Goal: Task Accomplishment & Management: Use online tool/utility

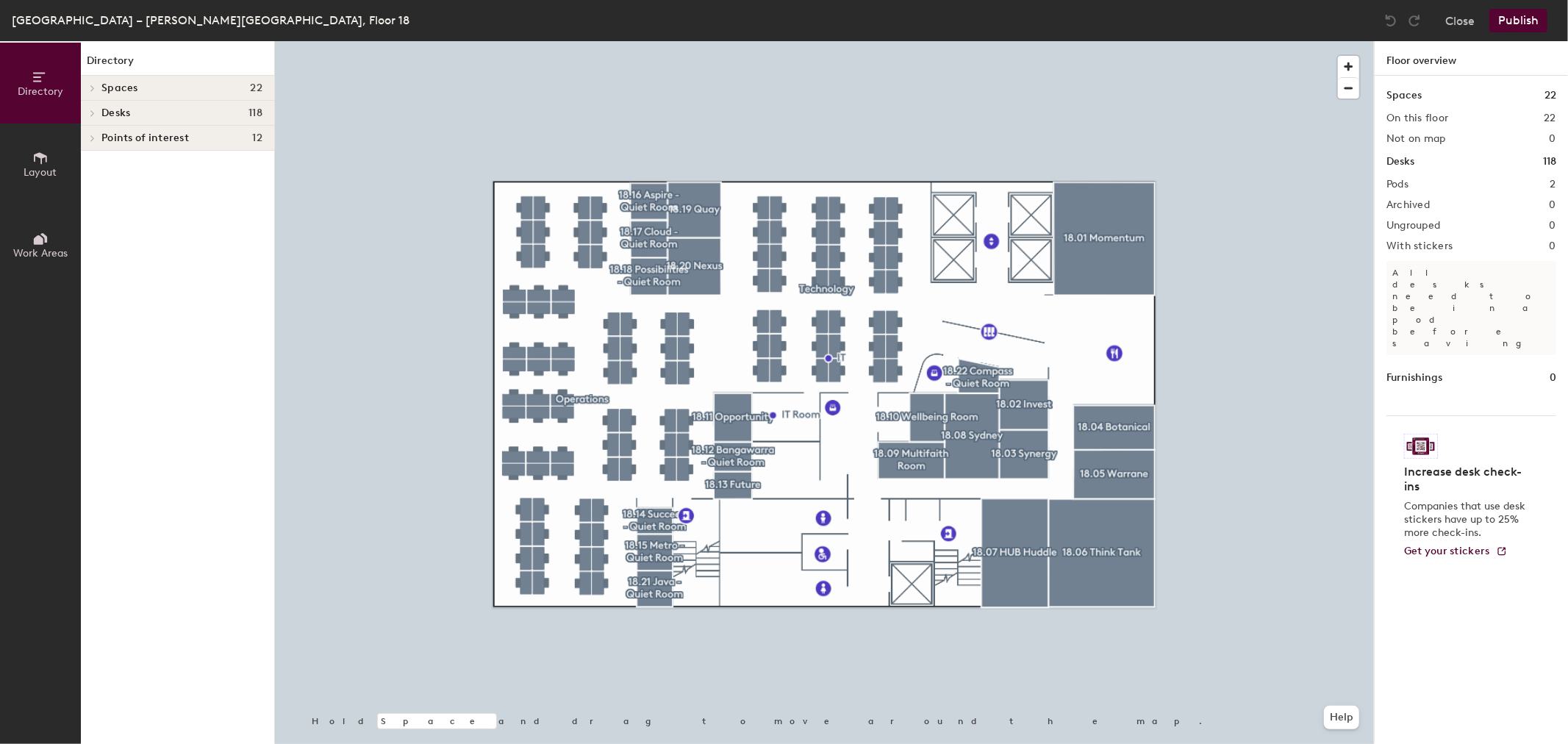
click at [683, 41] on div at bounding box center [824, 41] width 1099 height 0
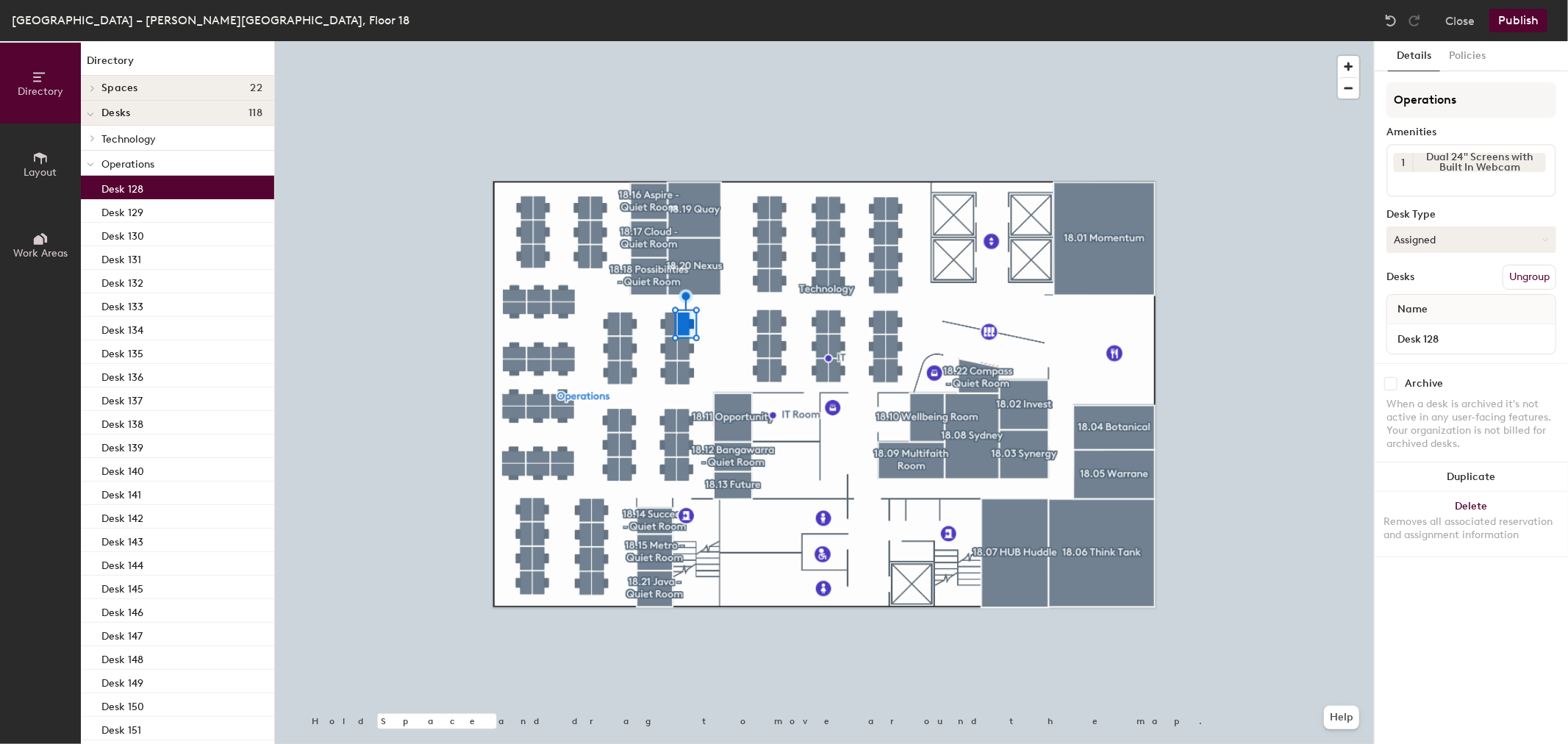
click at [1472, 242] on button "Assigned" at bounding box center [1471, 239] width 170 height 26
click at [1461, 326] on div "Hoteled" at bounding box center [1460, 329] width 147 height 22
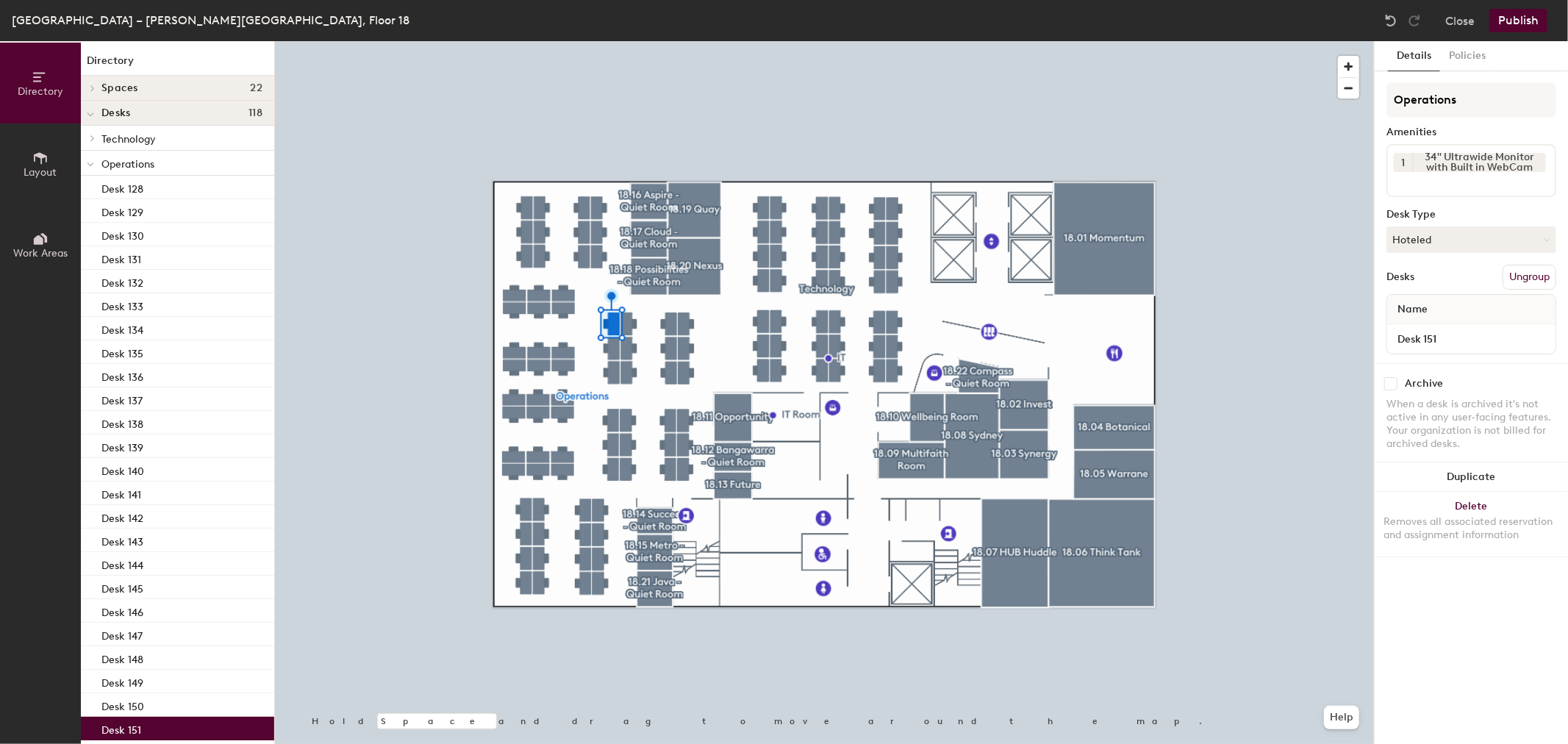
click at [1512, 23] on button "Publish" at bounding box center [1518, 20] width 58 height 23
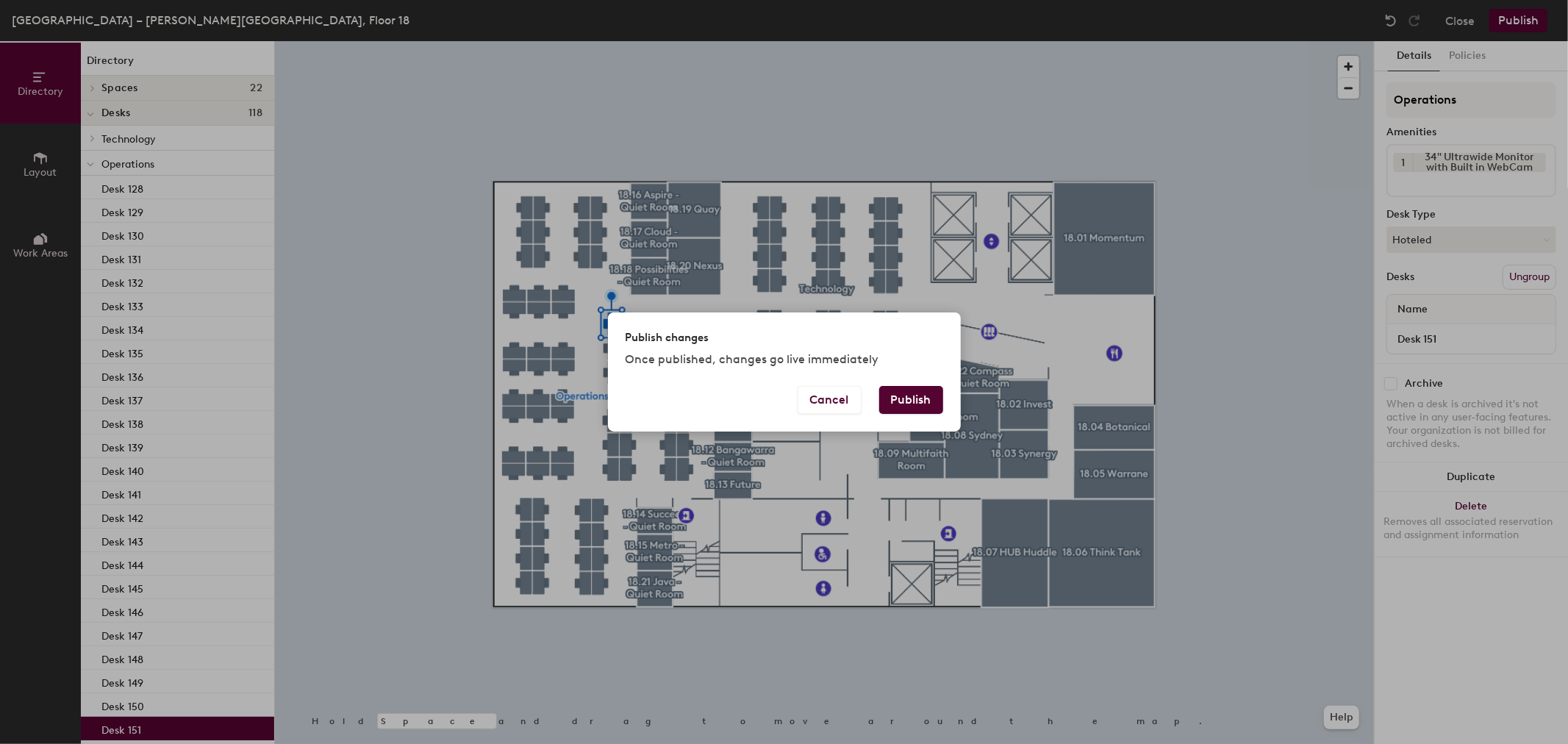
click at [909, 392] on button "Publish" at bounding box center [911, 400] width 64 height 28
